Goal: Task Accomplishment & Management: Use online tool/utility

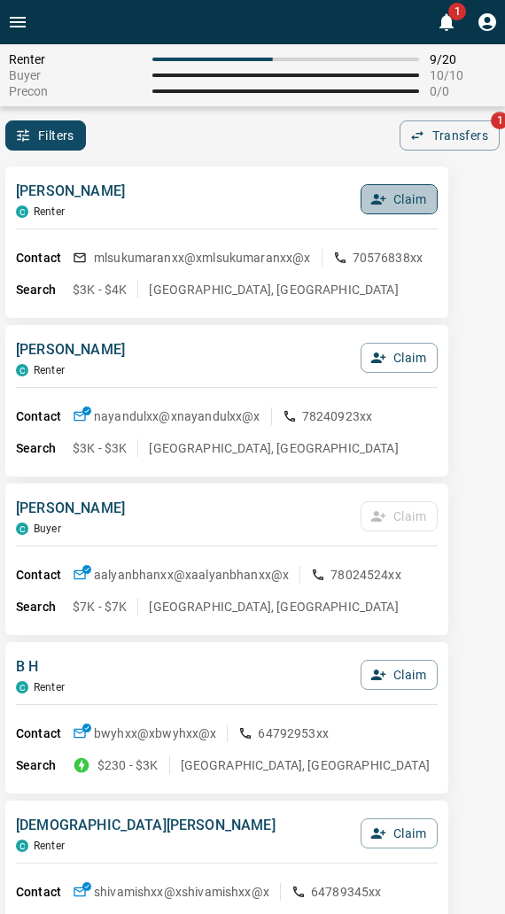
click at [391, 198] on button "Claim" at bounding box center [398, 199] width 77 height 30
click at [391, 198] on button "Confirm Claim" at bounding box center [374, 199] width 127 height 30
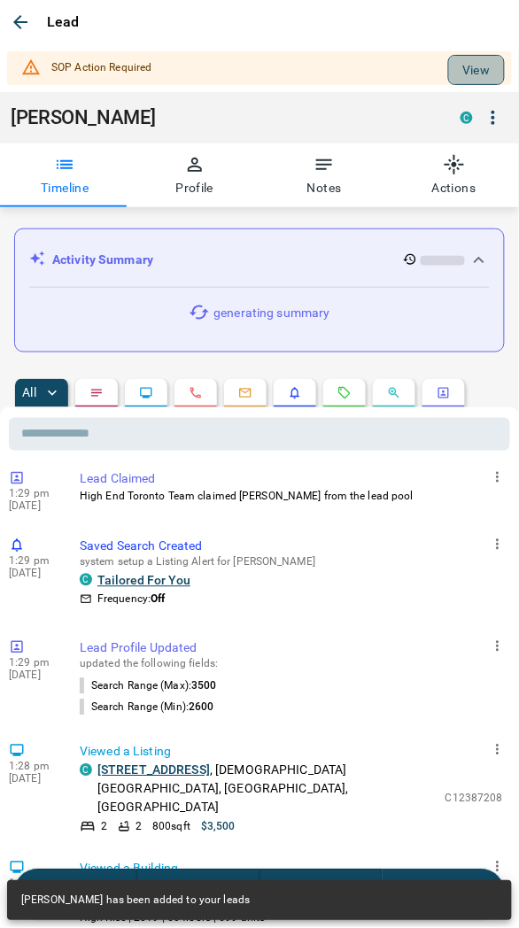
click at [461, 74] on button "View" at bounding box center [476, 70] width 57 height 30
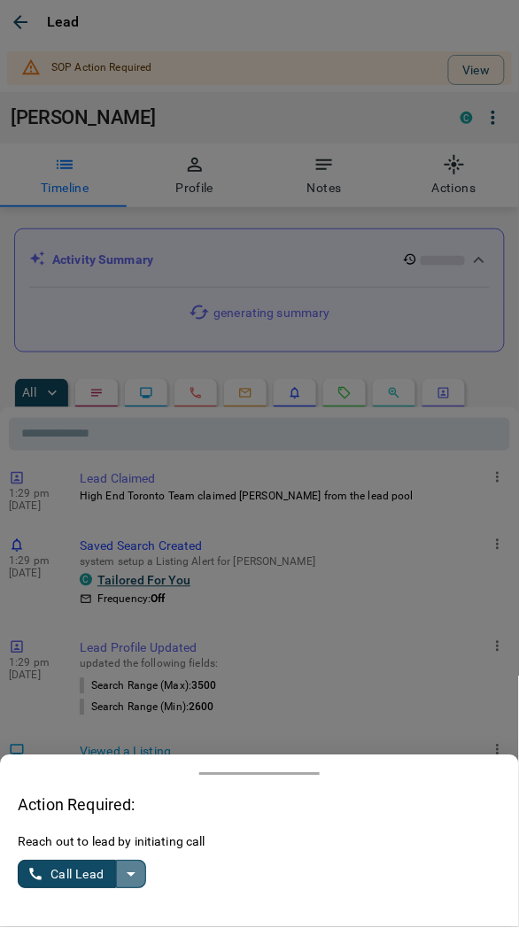
click at [122, 877] on icon "split button" at bounding box center [130, 874] width 21 height 21
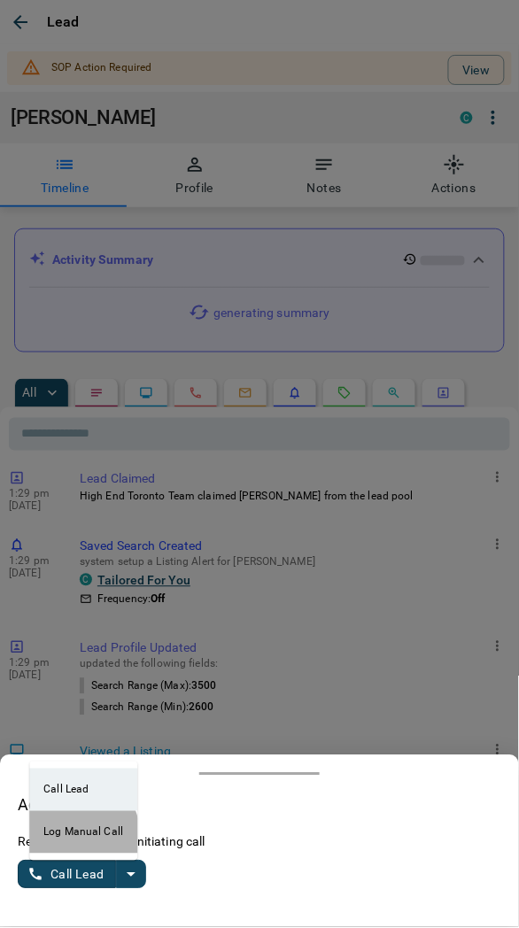
click at [59, 841] on li "Log Manual Call" at bounding box center [83, 832] width 108 height 43
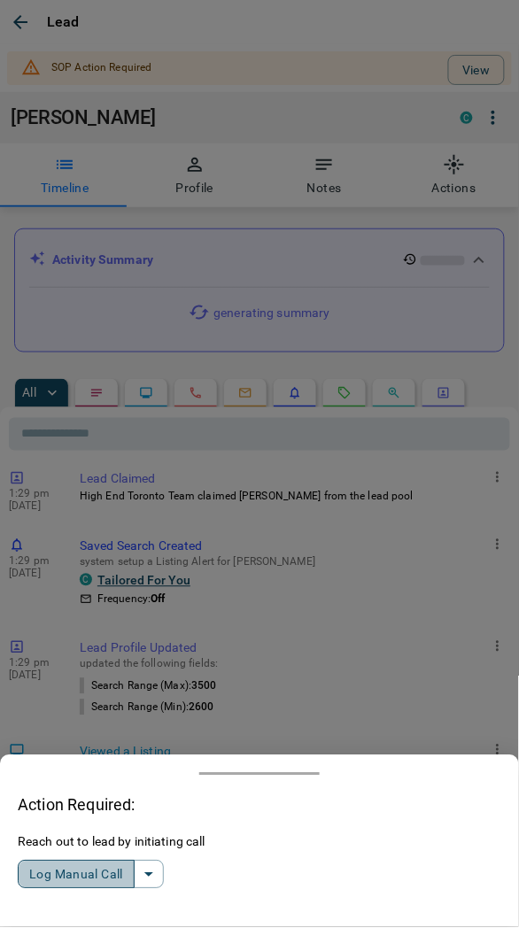
click at [56, 879] on button "Log Manual Call" at bounding box center [76, 875] width 117 height 28
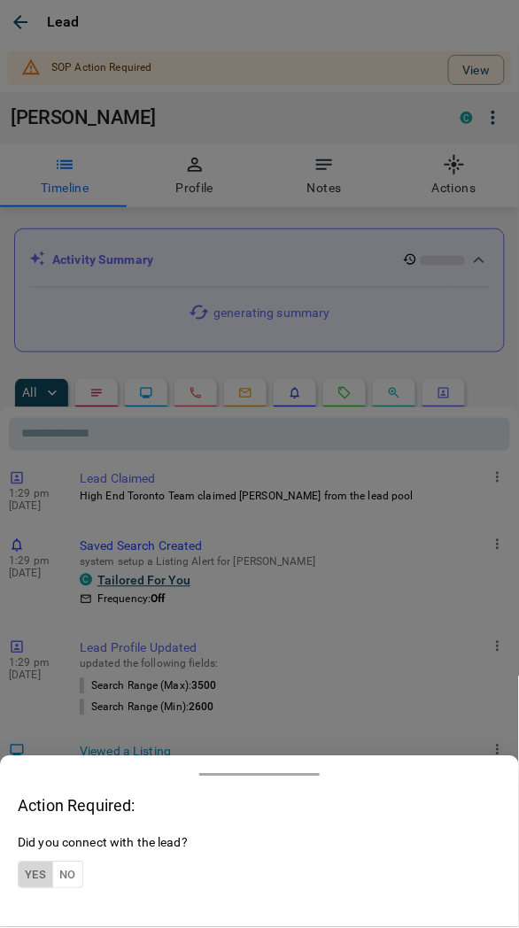
click at [32, 872] on button "Yes" at bounding box center [35, 875] width 35 height 27
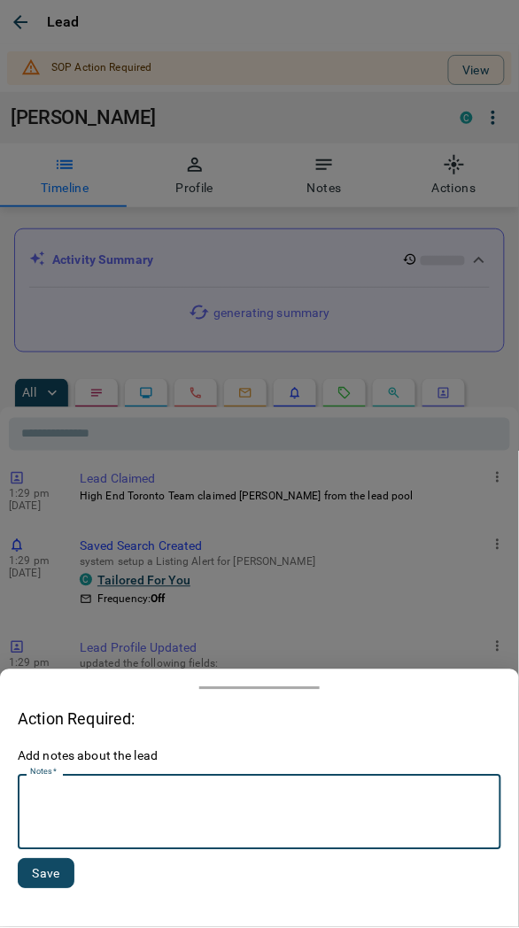
click at [72, 824] on textarea "Notes   *" at bounding box center [259, 813] width 459 height 60
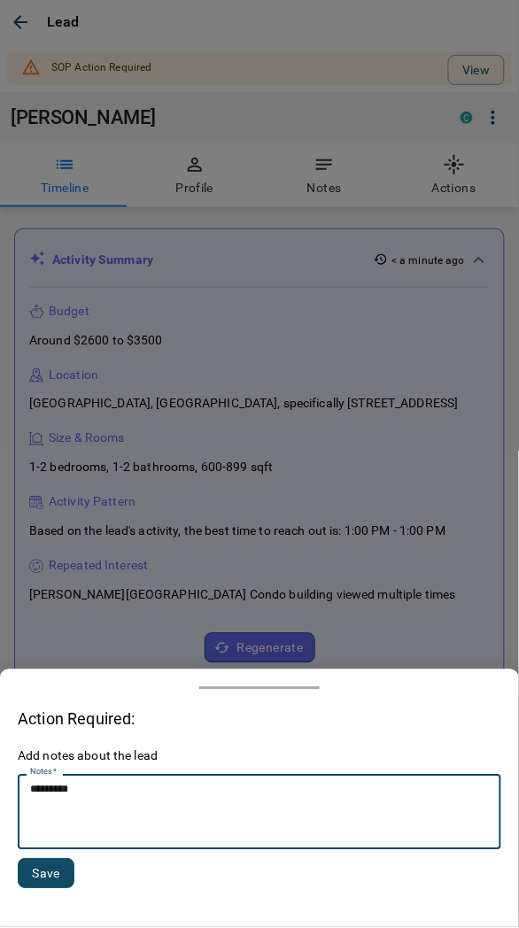
type textarea "*********"
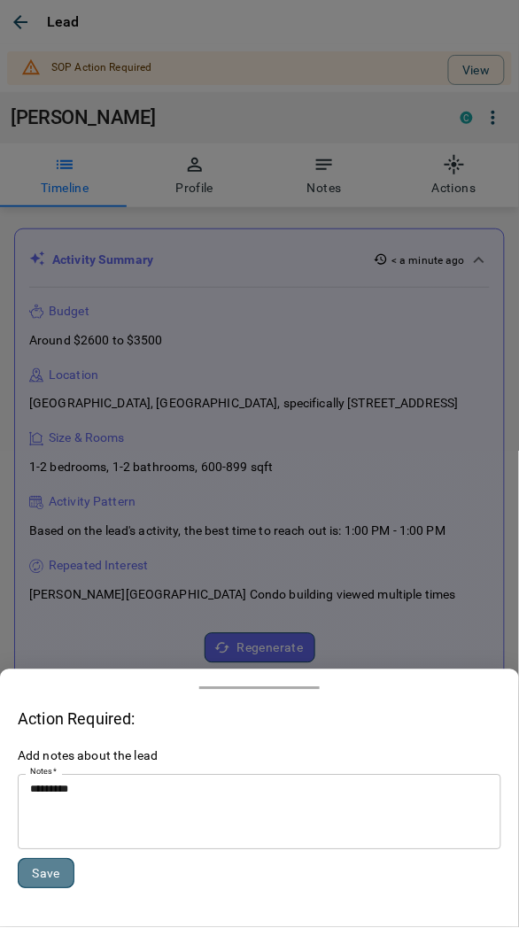
click at [58, 864] on button "Save" at bounding box center [46, 874] width 57 height 30
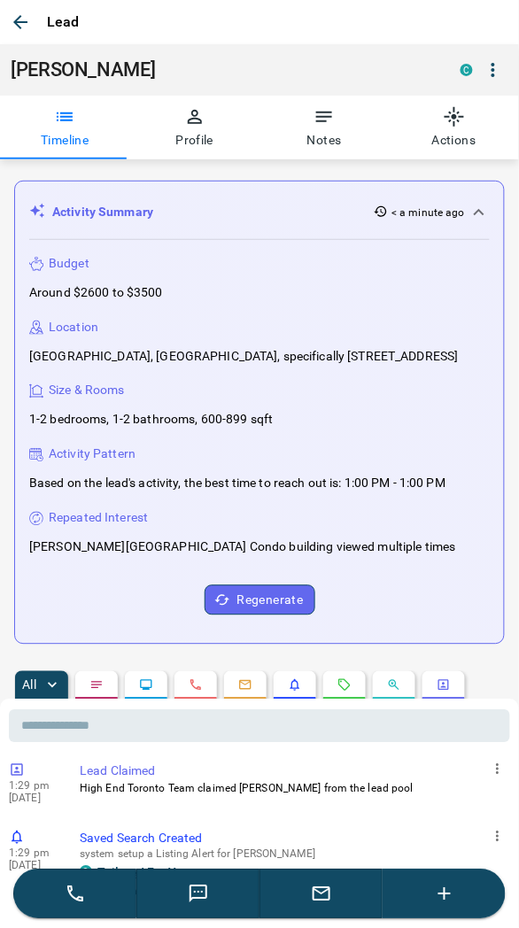
drag, startPoint x: 14, startPoint y: 20, endPoint x: 0, endPoint y: 38, distance: 22.7
click at [13, 21] on icon "button" at bounding box center [20, 22] width 14 height 14
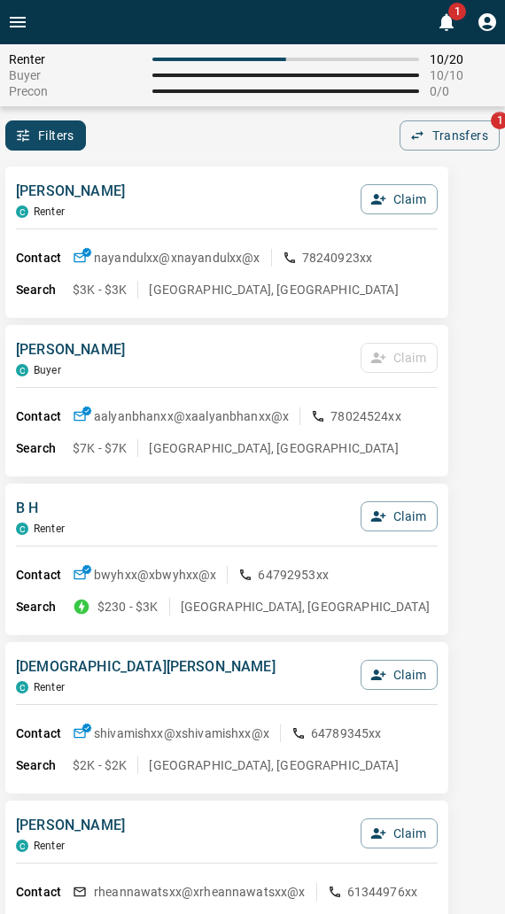
click at [167, 167] on div "Naya Ndulue C Renter Claim Contact nayandulxx@x nayandulxx@x 78240923xx Search …" at bounding box center [226, 242] width 443 height 151
